Goal: Find specific page/section: Find specific page/section

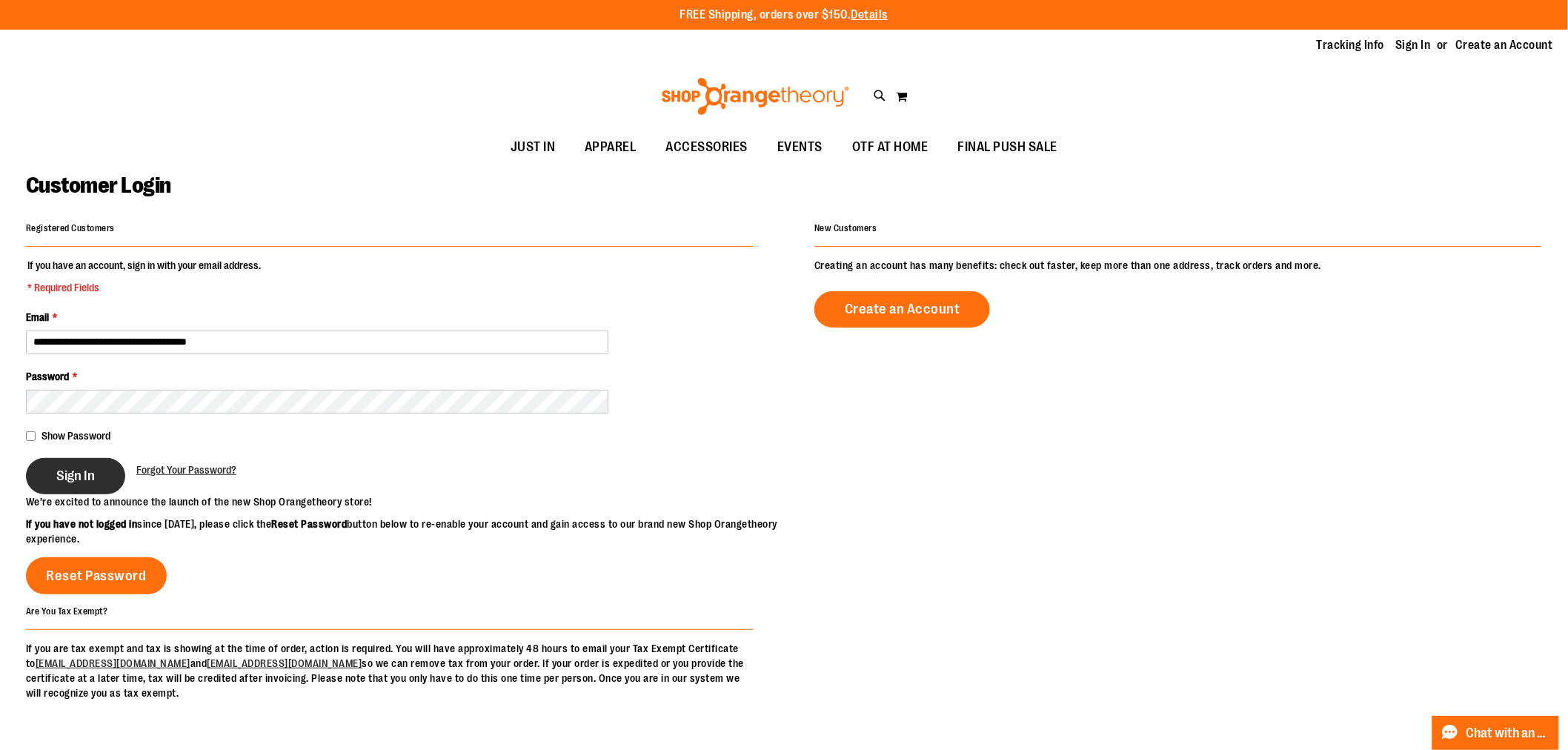
click at [75, 477] on span "Sign In" at bounding box center [76, 475] width 39 height 16
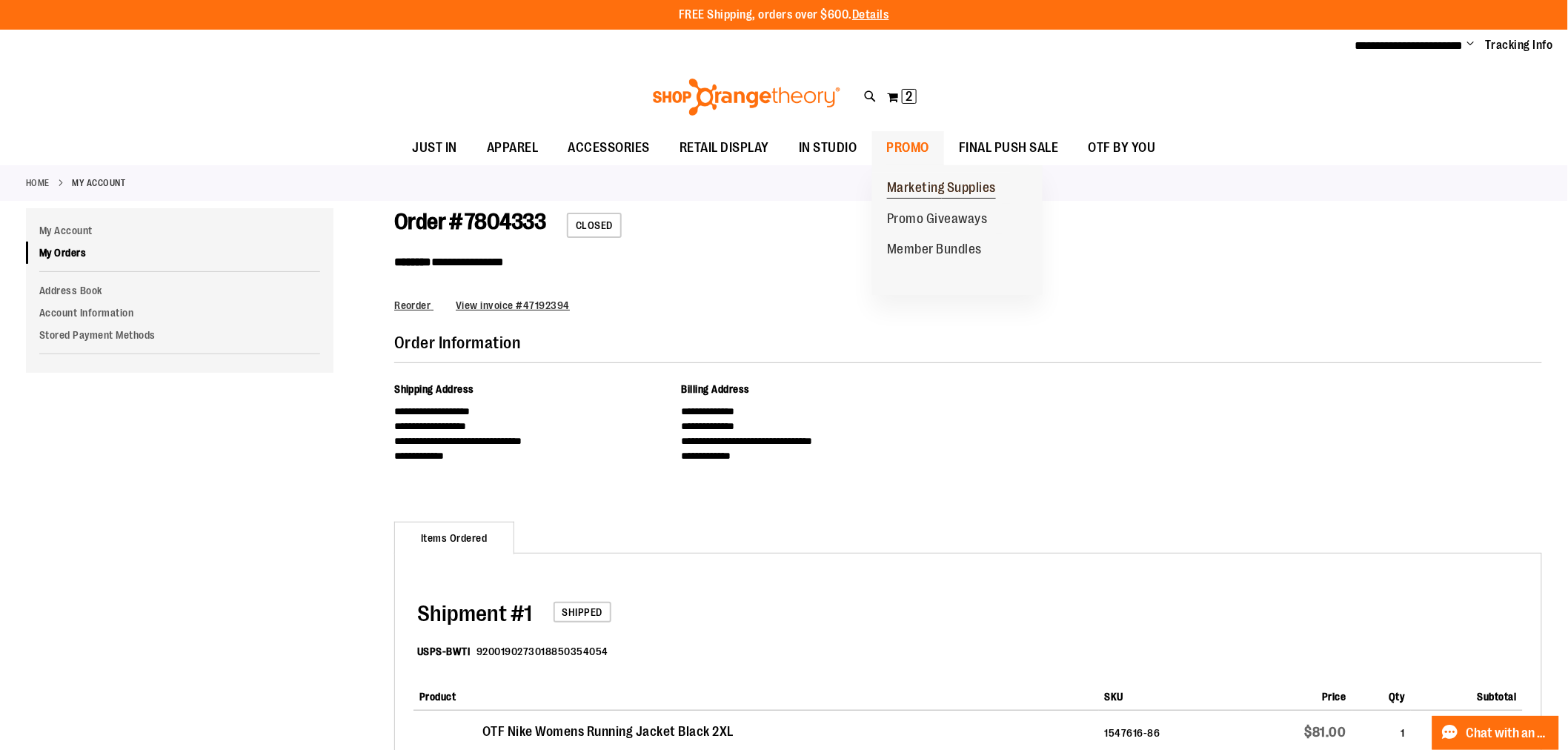
click at [946, 185] on span "Marketing Supplies" at bounding box center [941, 190] width 109 height 19
